Goal: Transaction & Acquisition: Purchase product/service

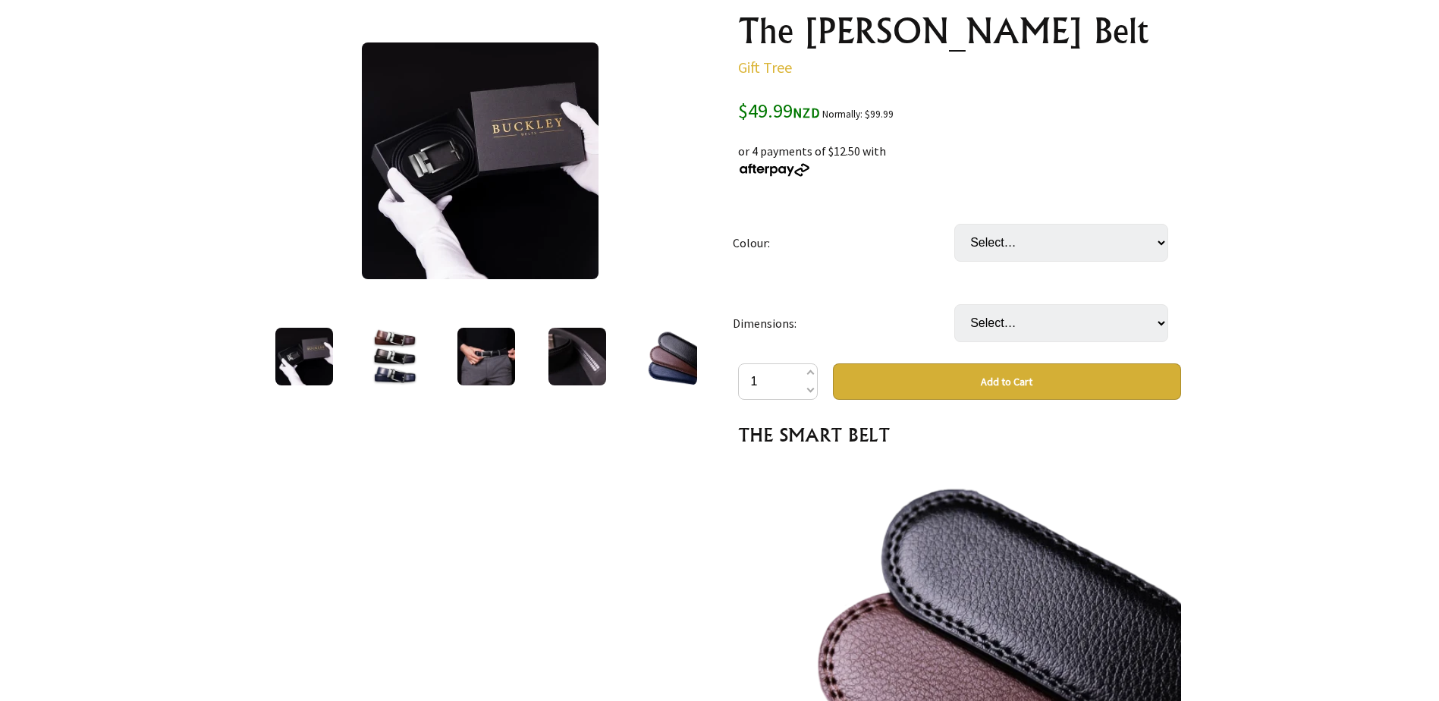
scroll to position [152, 0]
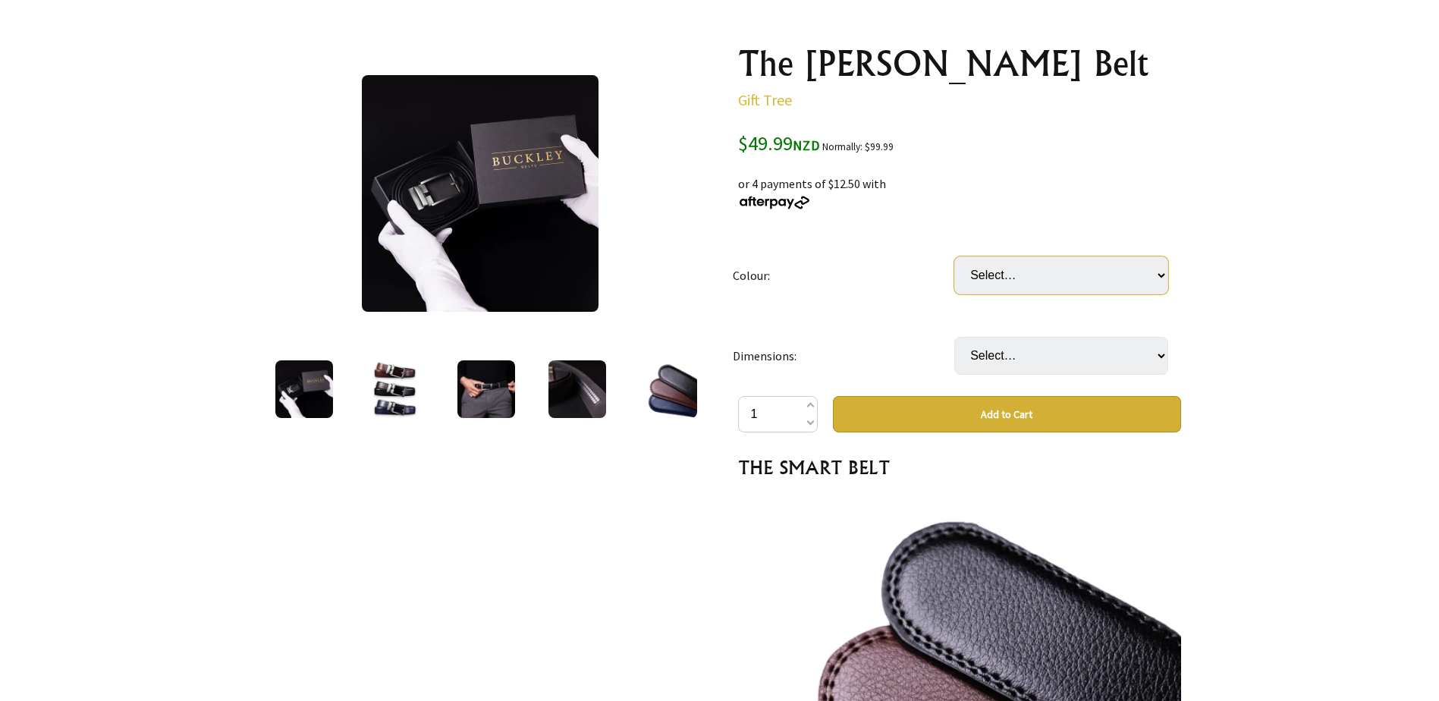
click at [1162, 268] on select "Select… Black Brown" at bounding box center [1061, 275] width 214 height 38
click at [398, 387] on img at bounding box center [395, 389] width 58 height 58
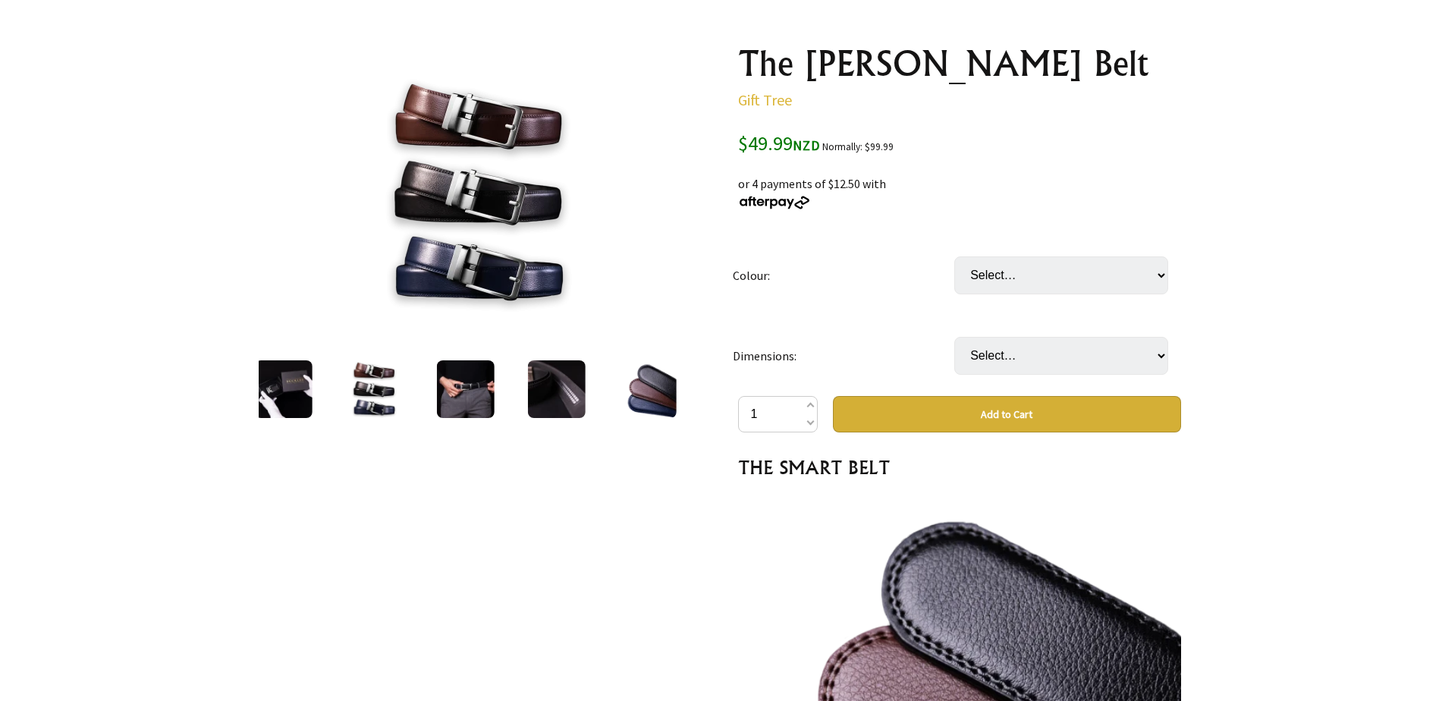
click at [473, 388] on img at bounding box center [465, 389] width 58 height 58
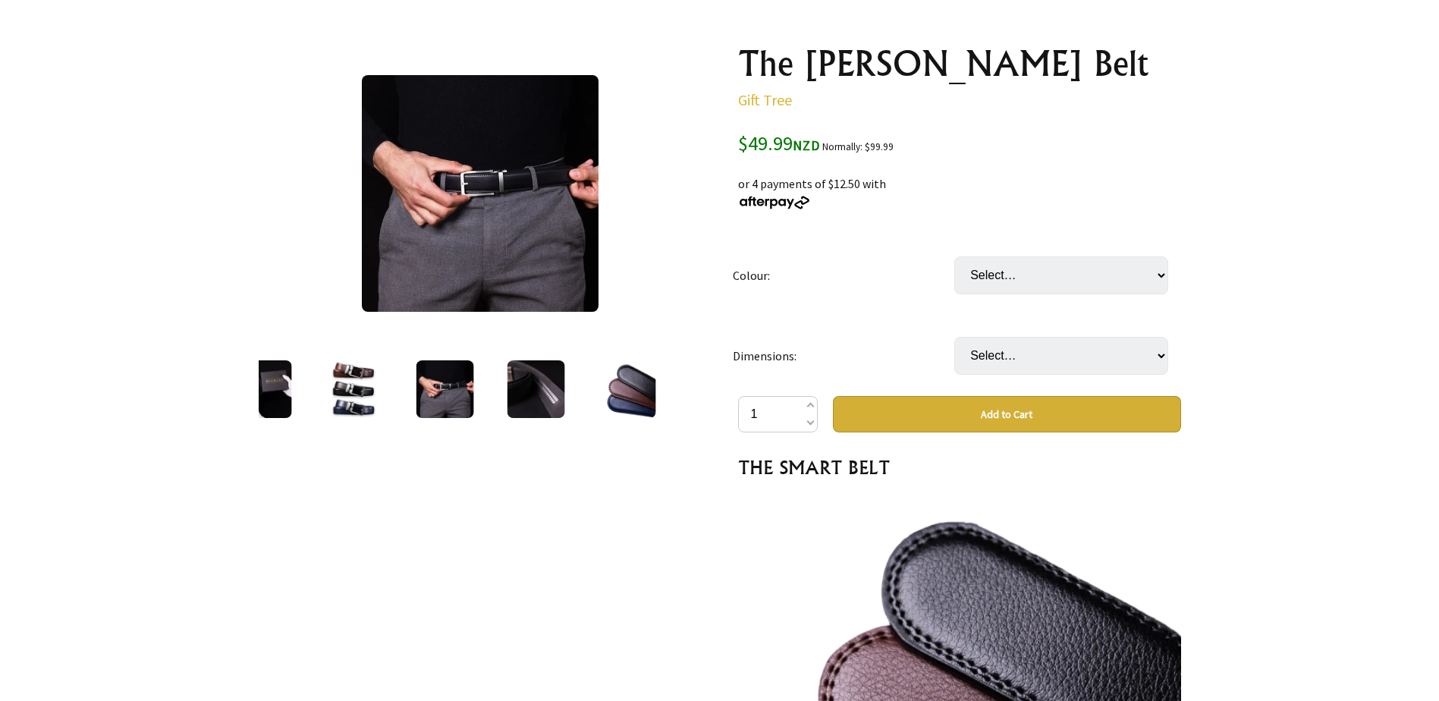
click at [535, 388] on img at bounding box center [536, 389] width 58 height 58
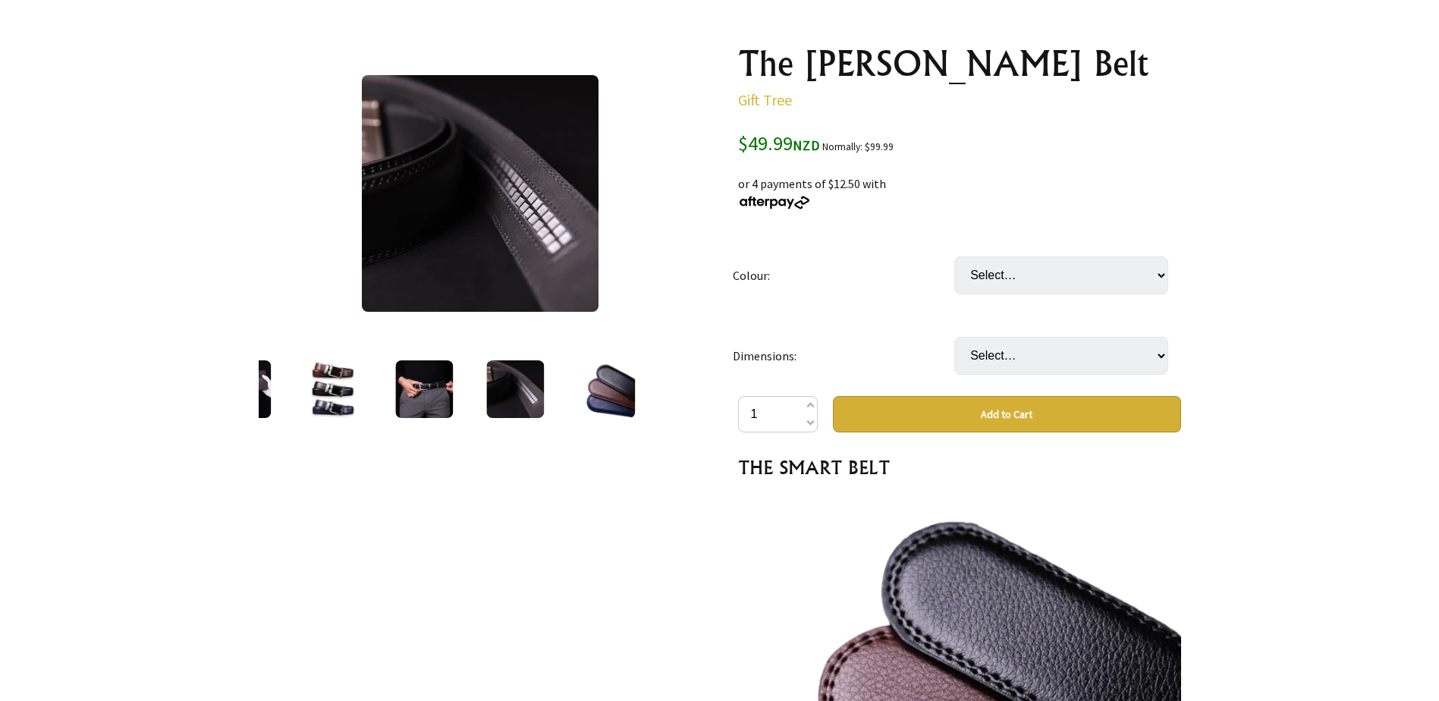
click at [608, 388] on img at bounding box center [606, 389] width 58 height 58
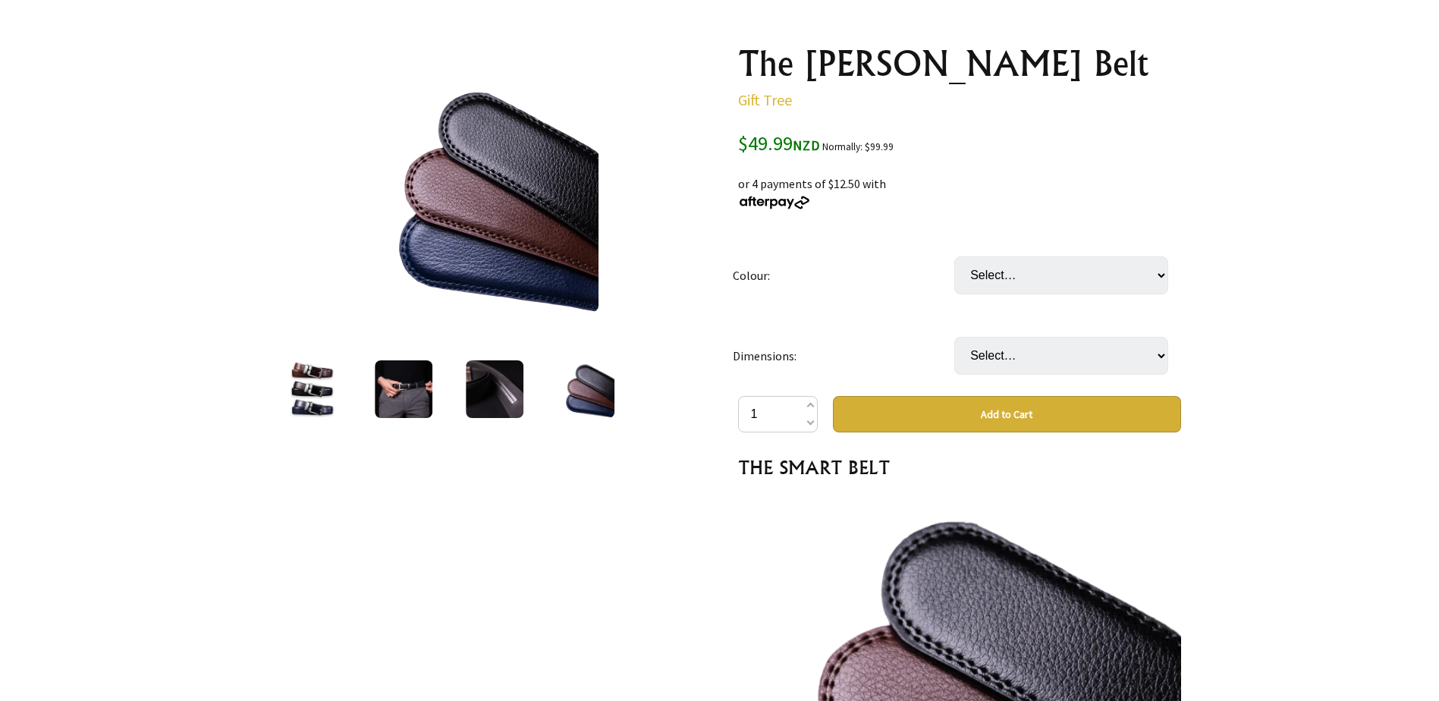
click at [497, 388] on img at bounding box center [495, 389] width 58 height 58
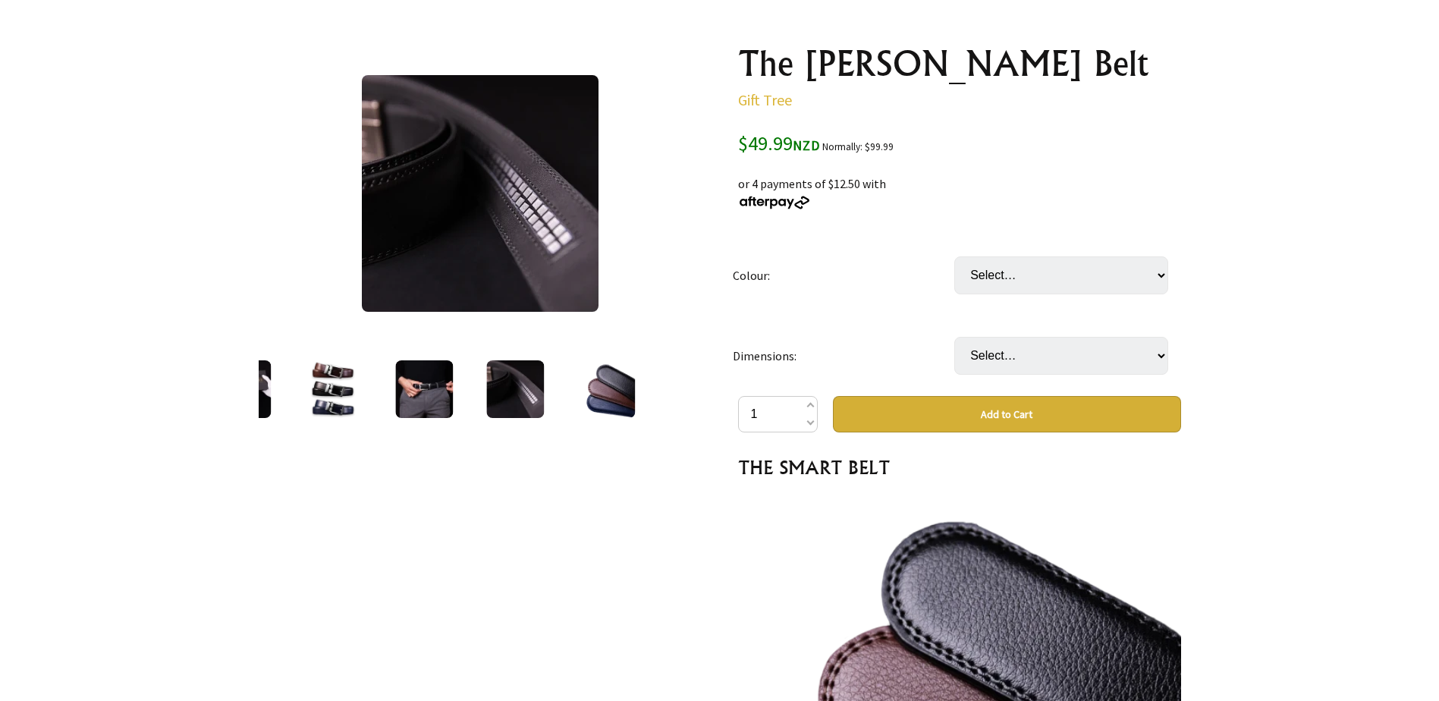
click at [608, 398] on img at bounding box center [606, 389] width 58 height 58
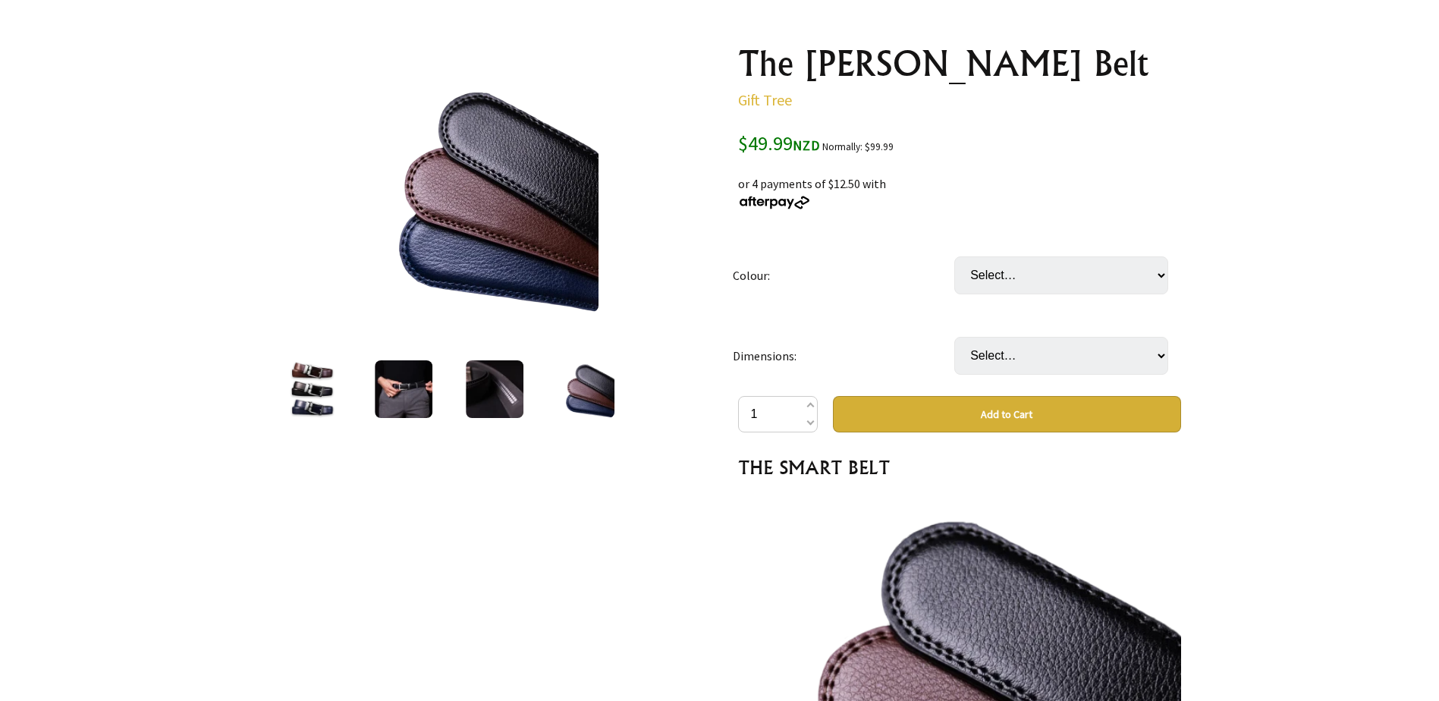
click at [509, 399] on img at bounding box center [495, 389] width 58 height 58
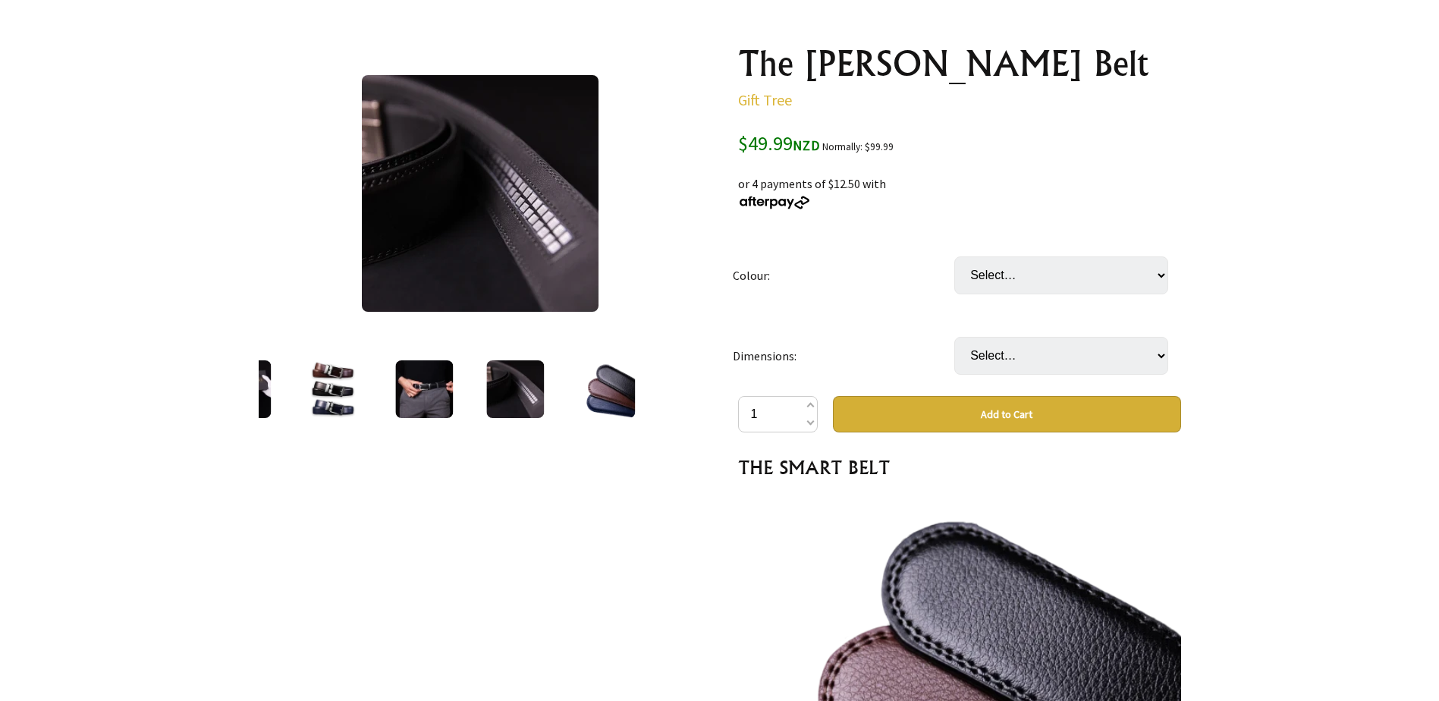
click at [438, 393] on img at bounding box center [424, 389] width 58 height 58
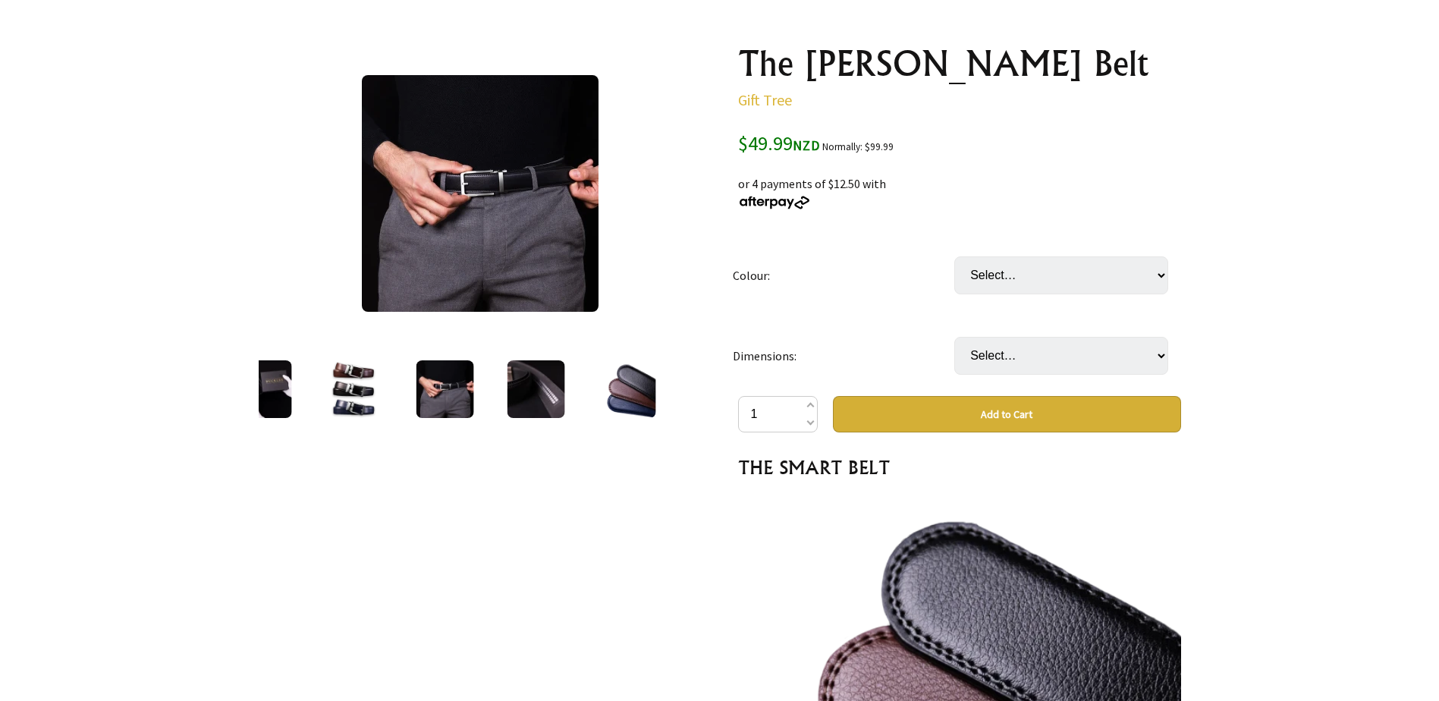
click at [354, 375] on img at bounding box center [354, 389] width 58 height 58
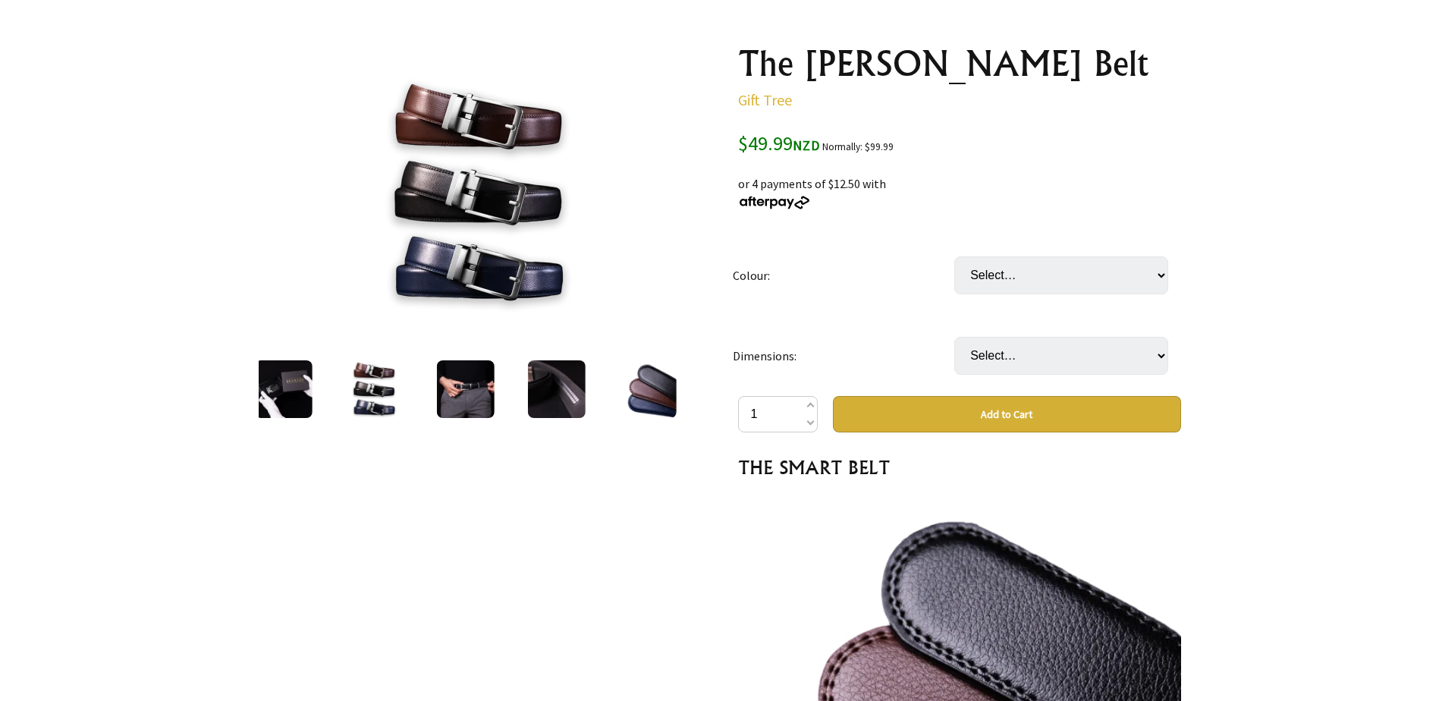
click at [268, 386] on img at bounding box center [283, 389] width 58 height 58
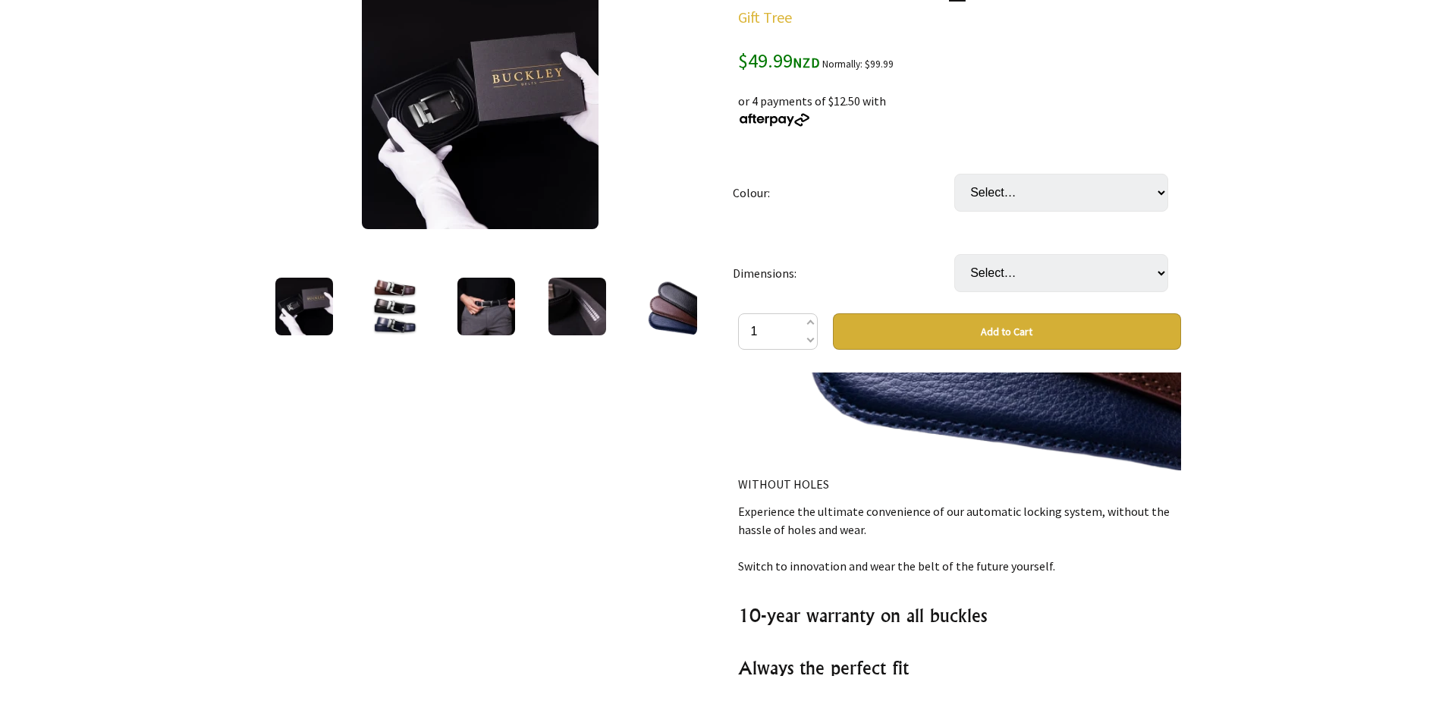
scroll to position [228, 0]
